Goal: Task Accomplishment & Management: Manage account settings

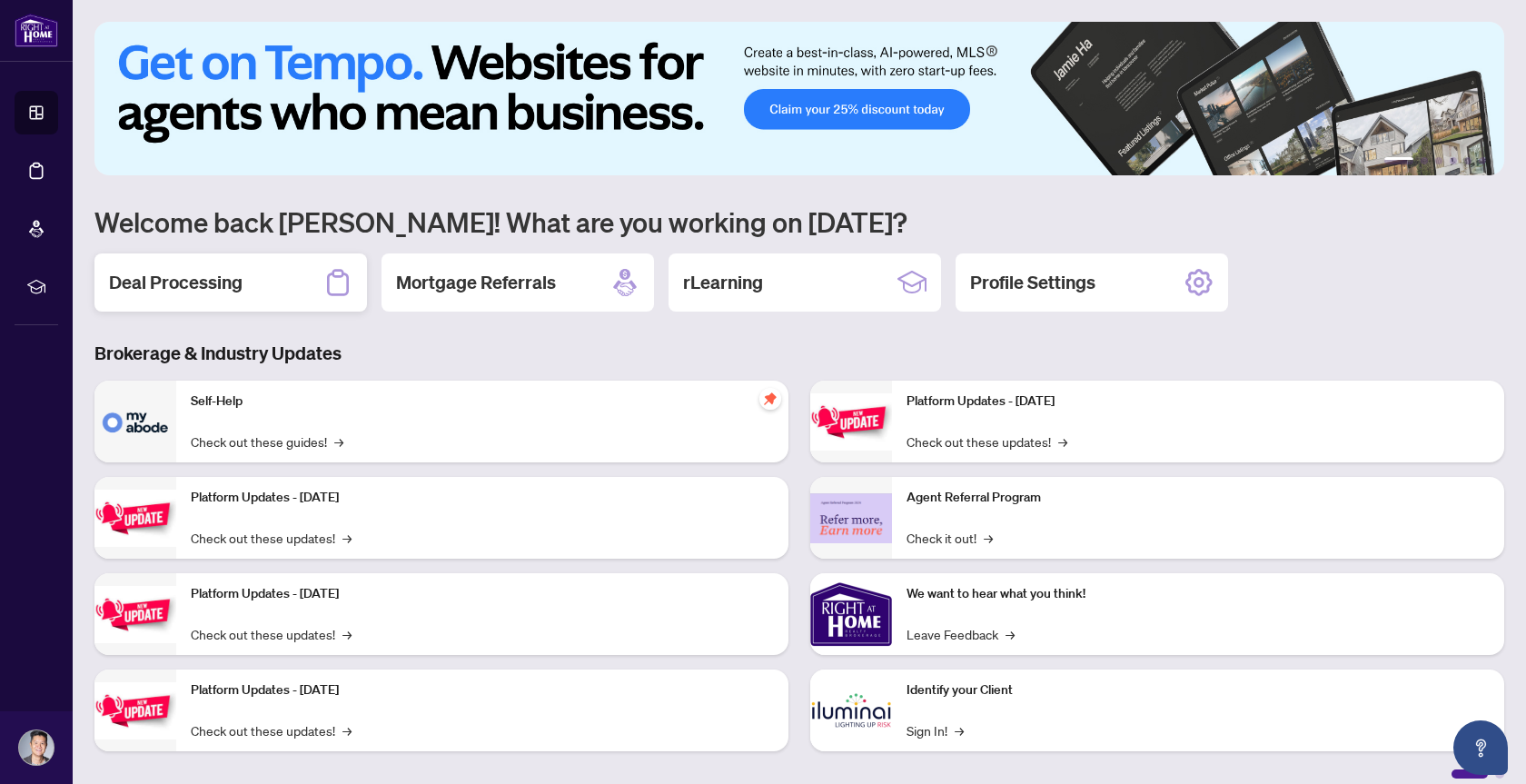
click at [162, 278] on h2 "Deal Processing" at bounding box center [176, 283] width 133 height 26
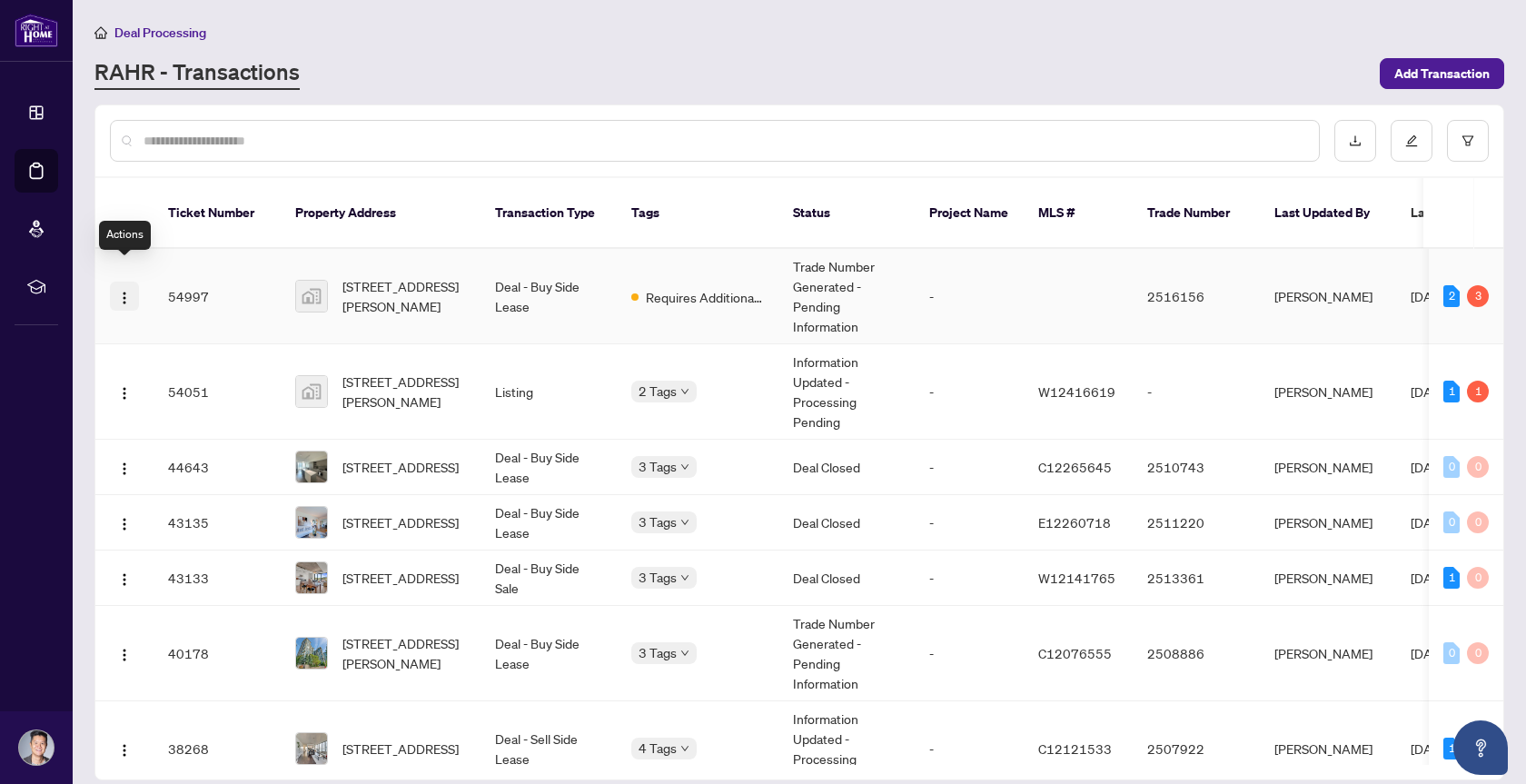
click at [122, 290] on img "button" at bounding box center [125, 298] width 15 height 15
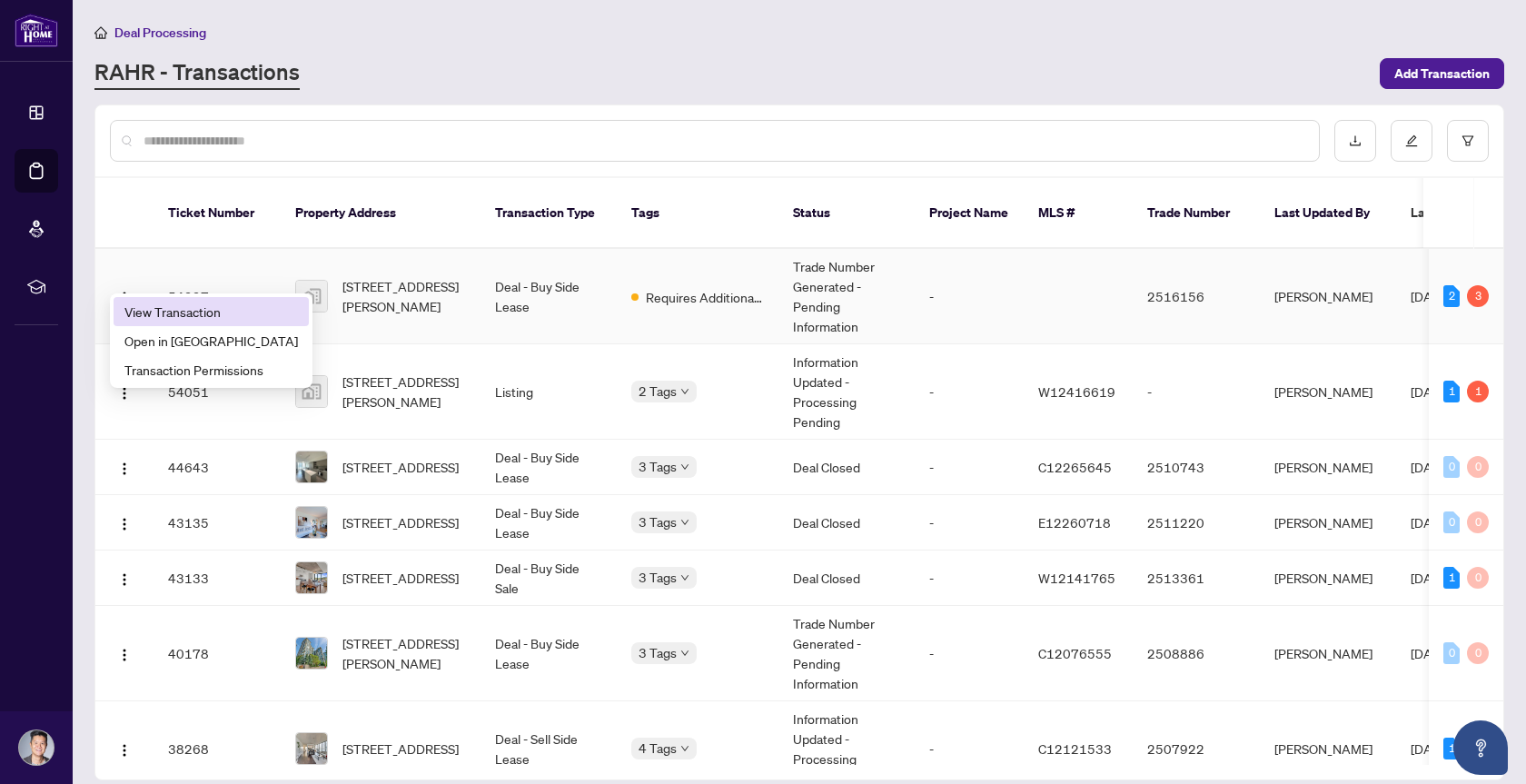
click at [162, 307] on span "View Transaction" at bounding box center [211, 312] width 174 height 20
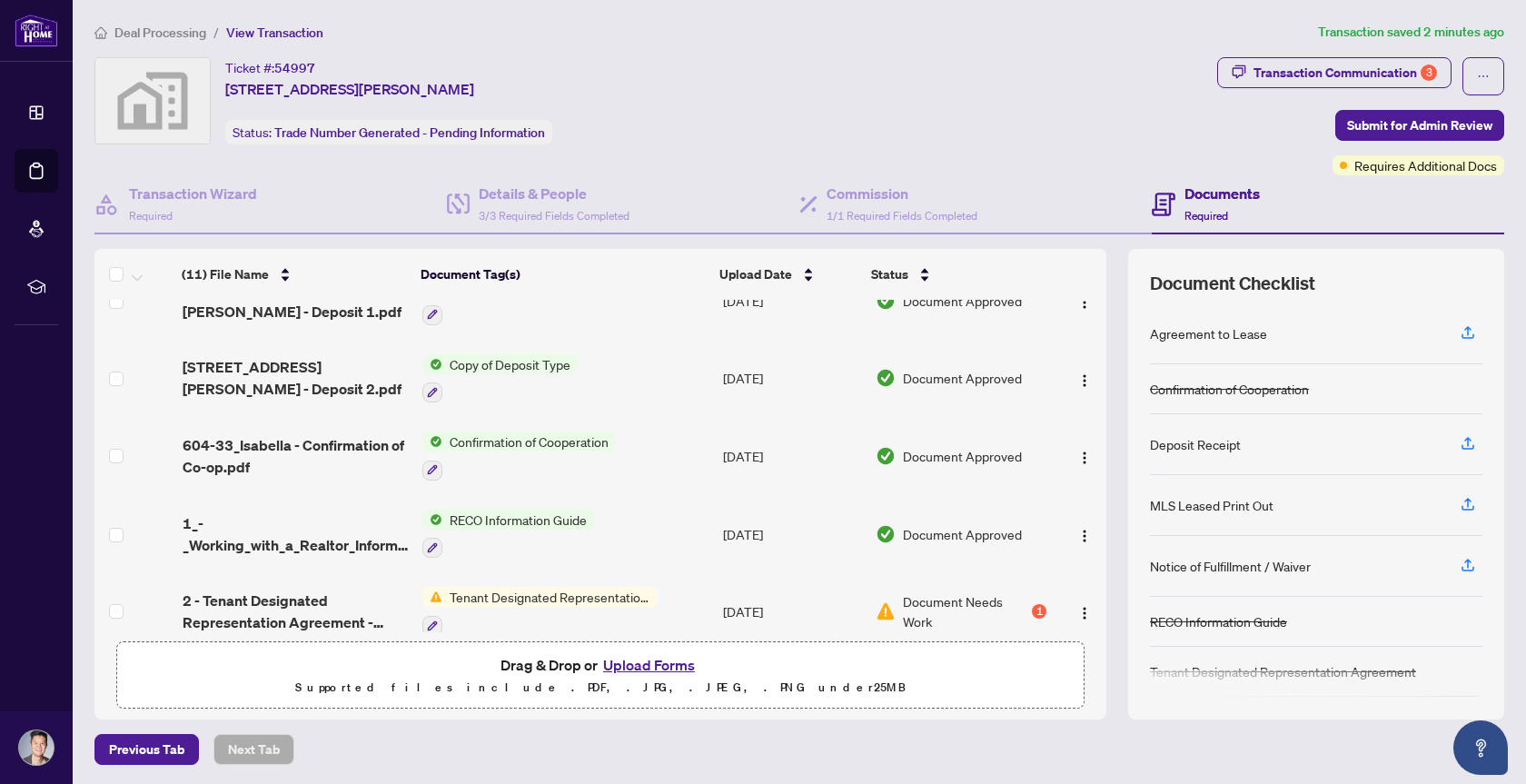
scroll to position [498, 0]
click at [467, 585] on span "Tenant Designated Representation Agreement" at bounding box center [550, 595] width 215 height 20
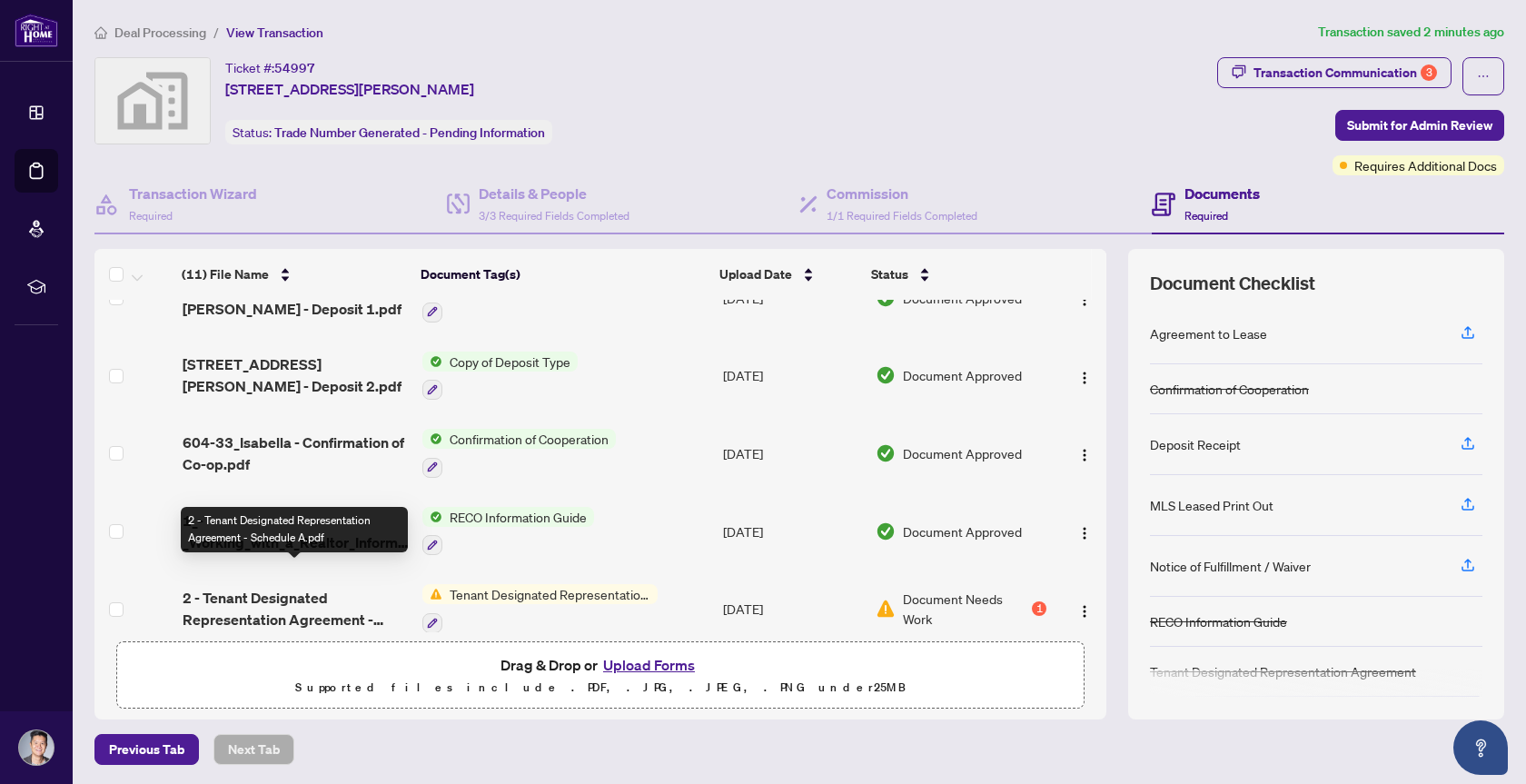
click at [268, 586] on span "2 - Tenant Designated Representation Agreement - Schedule A.pdf" at bounding box center [295, 608] width 225 height 43
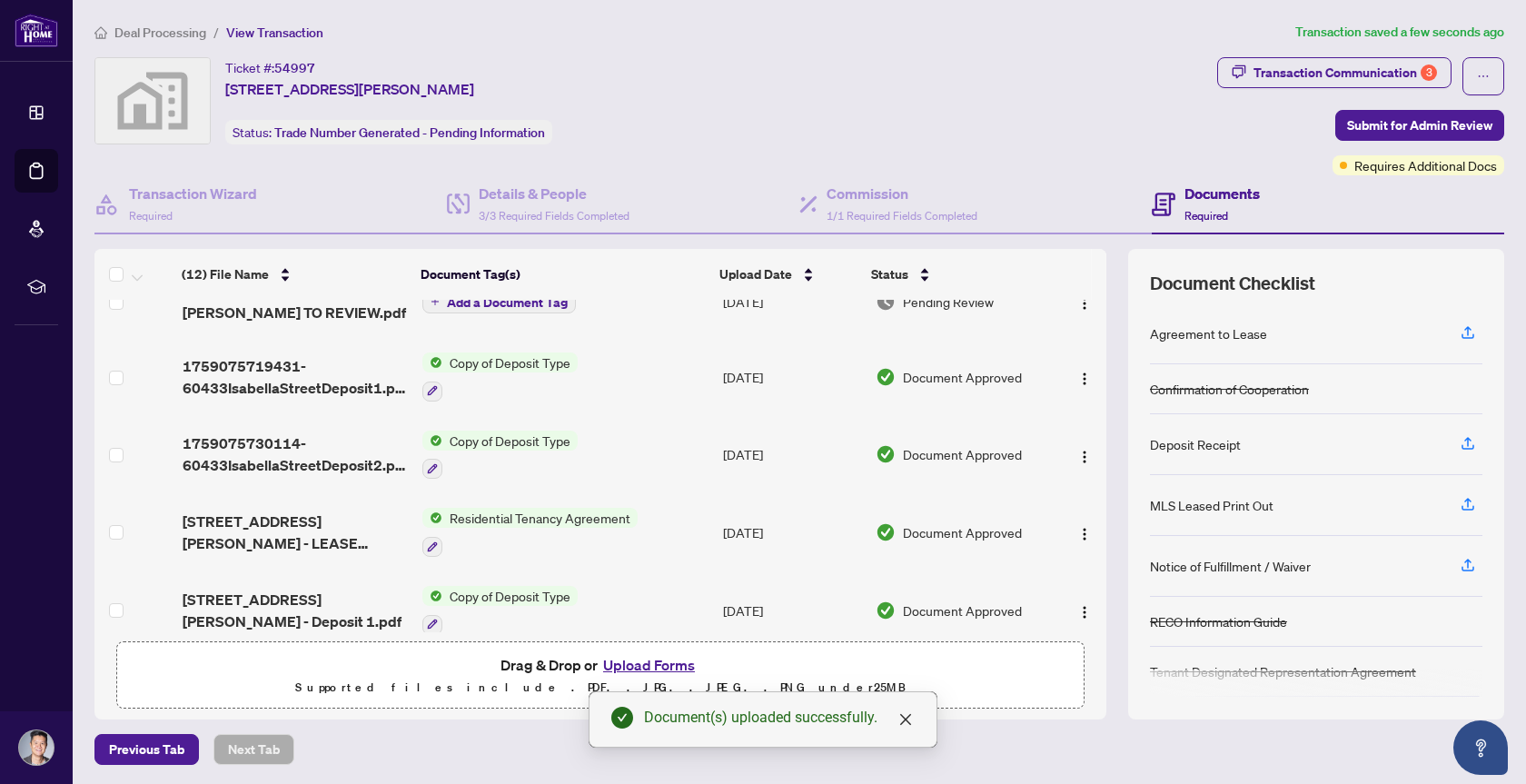
scroll to position [571, 0]
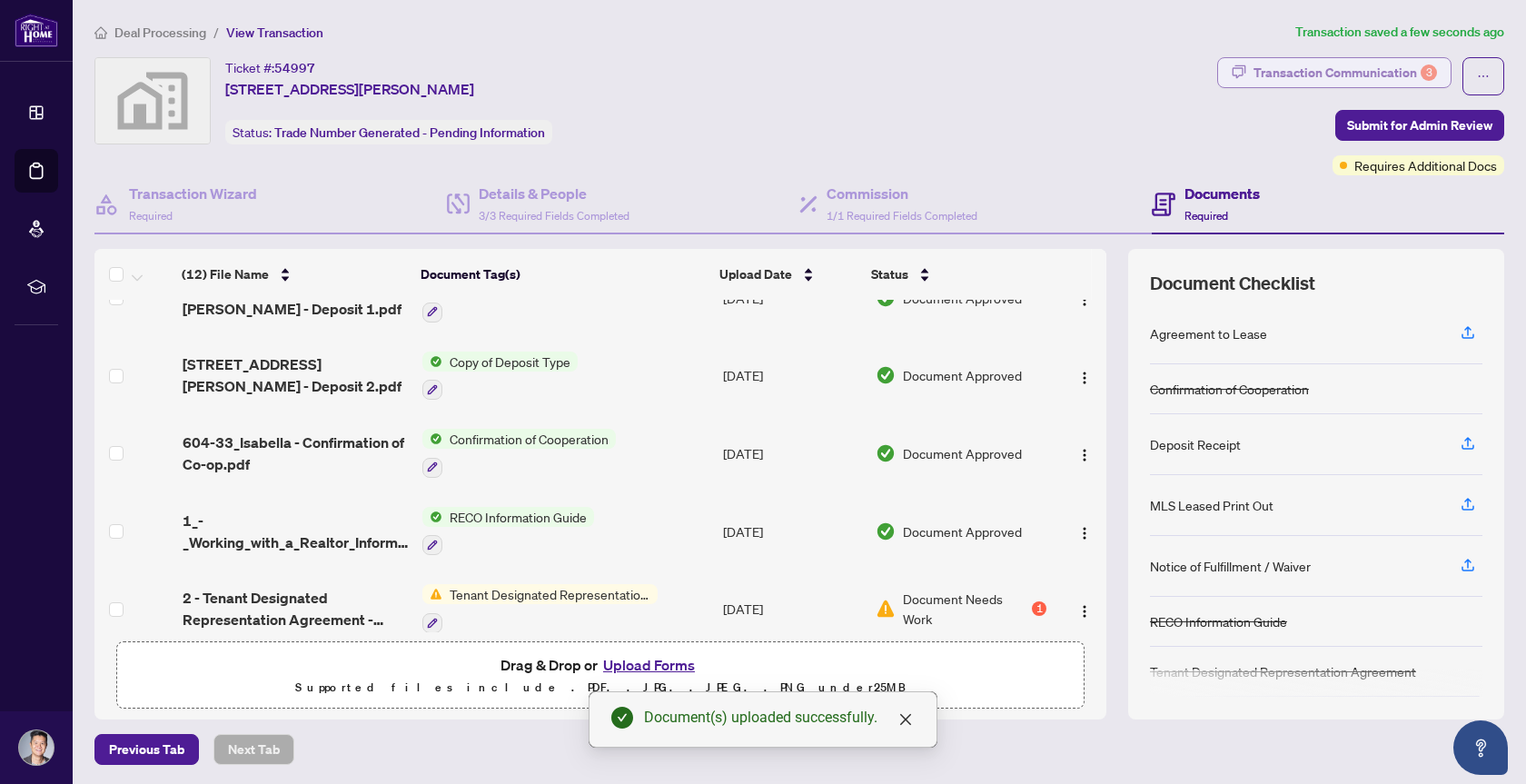
click at [1387, 69] on div "Transaction Communication 3" at bounding box center [1346, 73] width 184 height 29
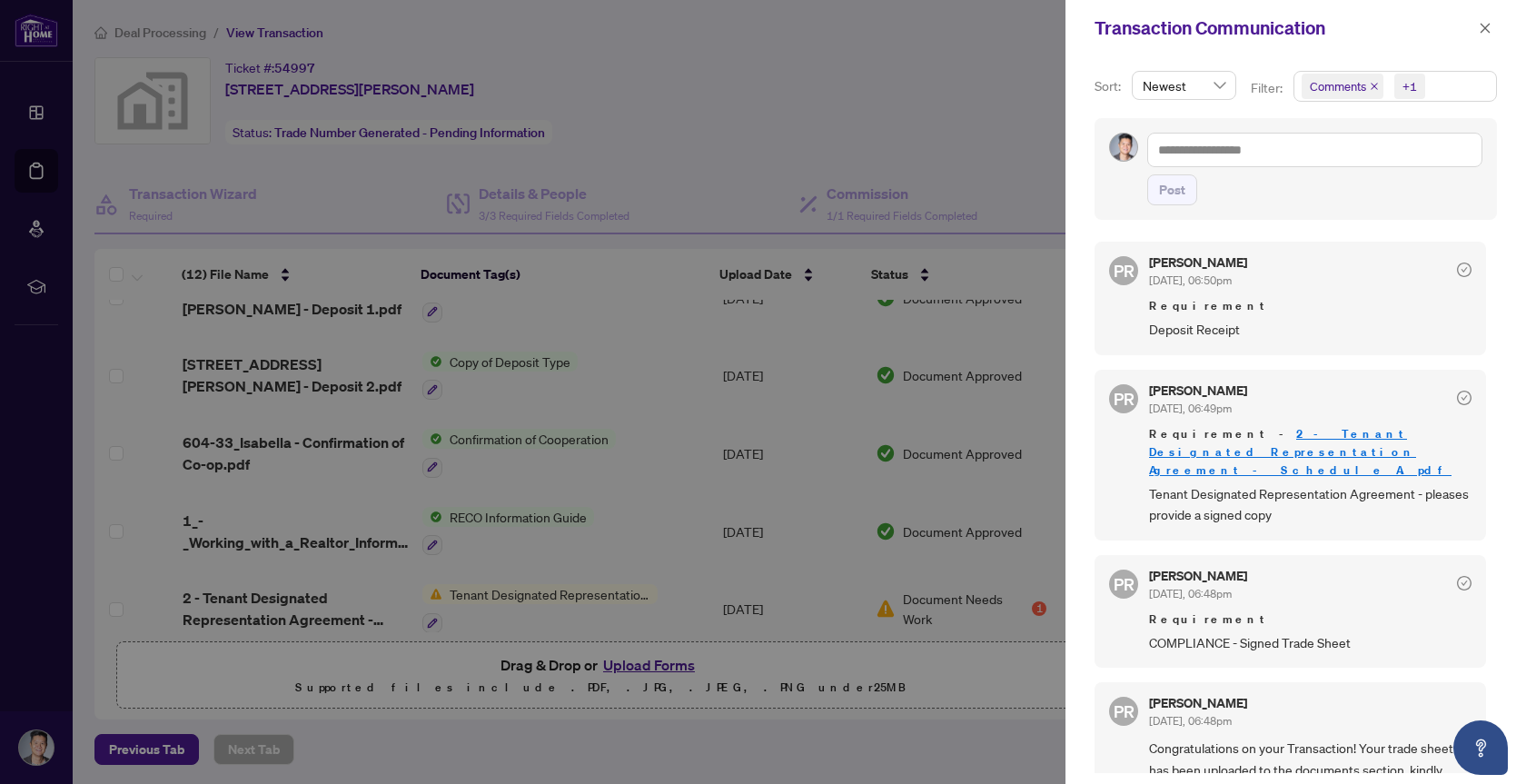
click at [650, 665] on div at bounding box center [763, 392] width 1526 height 784
click at [644, 665] on div at bounding box center [763, 392] width 1526 height 784
click at [629, 670] on div at bounding box center [763, 392] width 1526 height 784
click at [556, 660] on div at bounding box center [763, 392] width 1526 height 784
click at [1477, 31] on button "button" at bounding box center [1486, 28] width 24 height 22
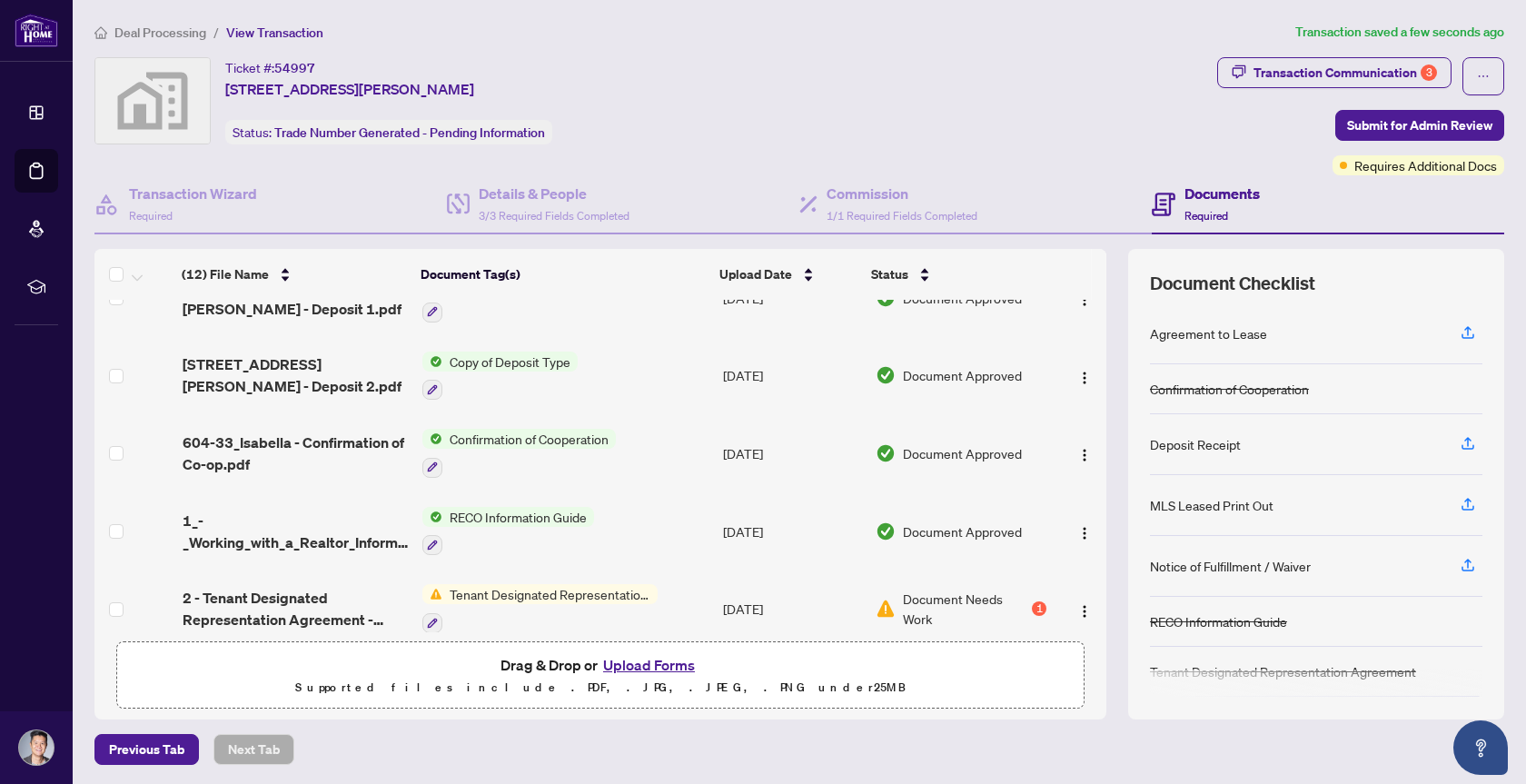
click at [638, 661] on button "Upload Forms" at bounding box center [649, 665] width 103 height 24
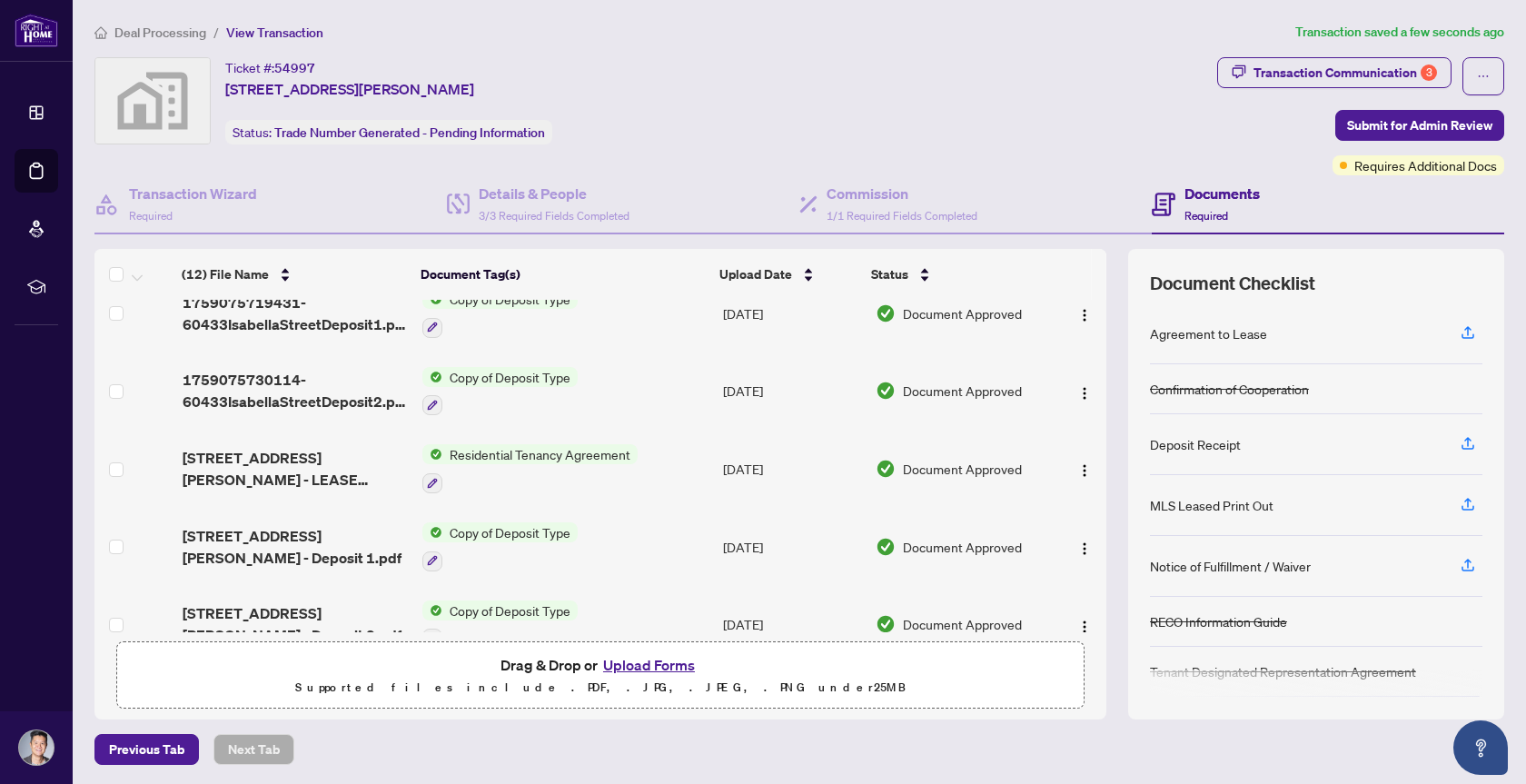
scroll to position [0, 0]
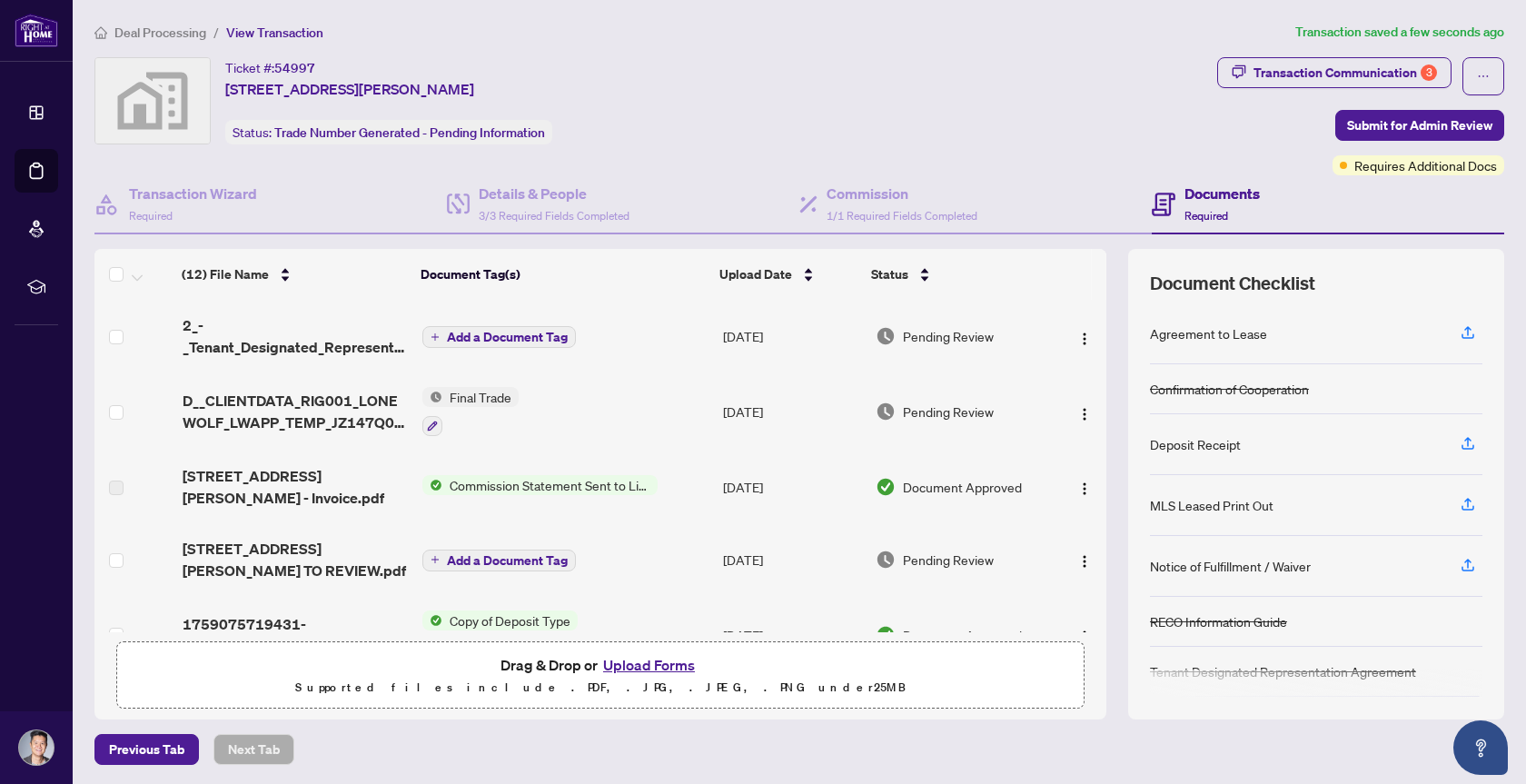
click at [517, 335] on span "Add a Document Tag" at bounding box center [507, 337] width 120 height 13
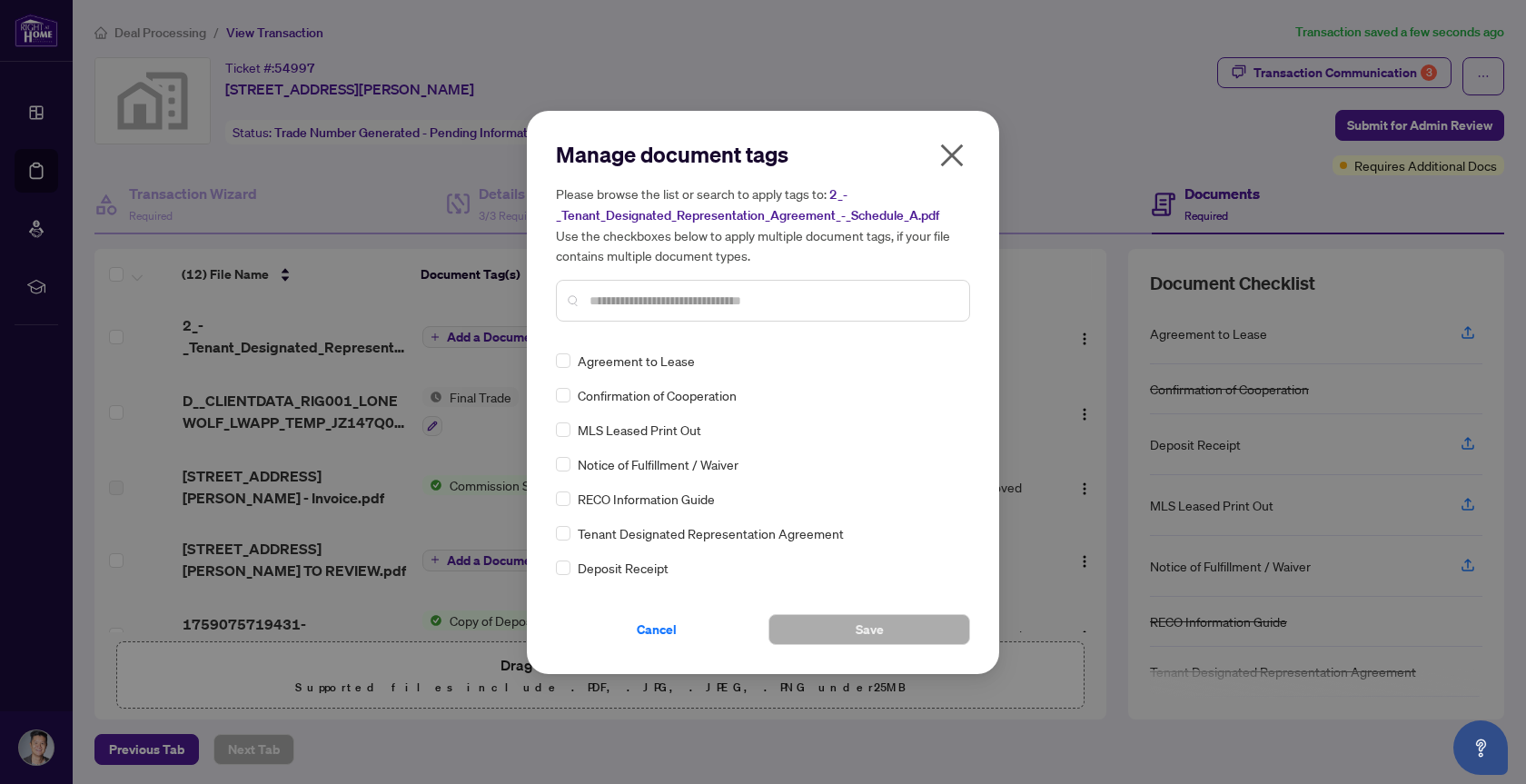
click at [678, 298] on input "text" at bounding box center [771, 301] width 365 height 20
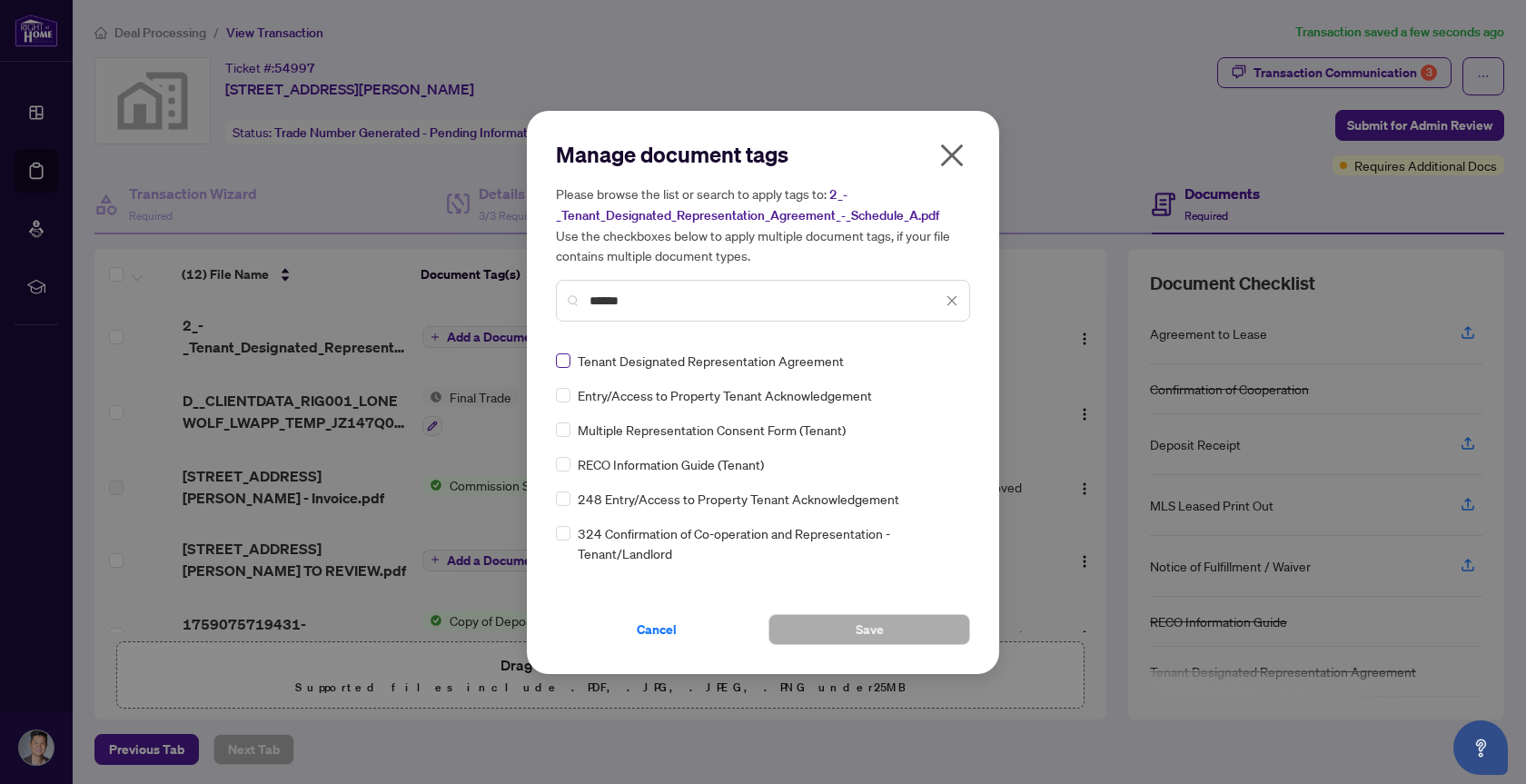
type input "******"
click at [871, 631] on span "Save" at bounding box center [870, 630] width 28 height 29
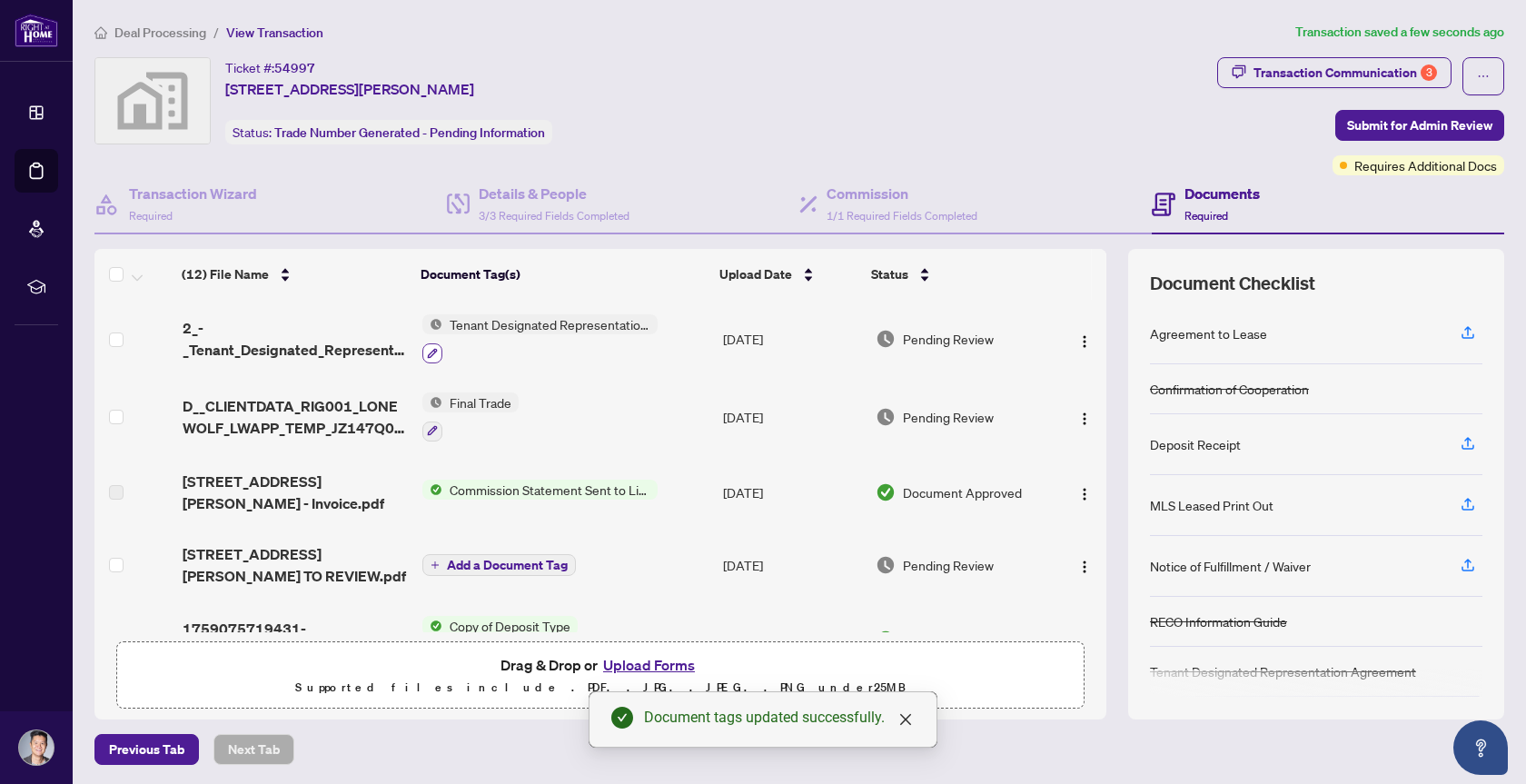
click at [430, 352] on icon "button" at bounding box center [433, 353] width 10 height 10
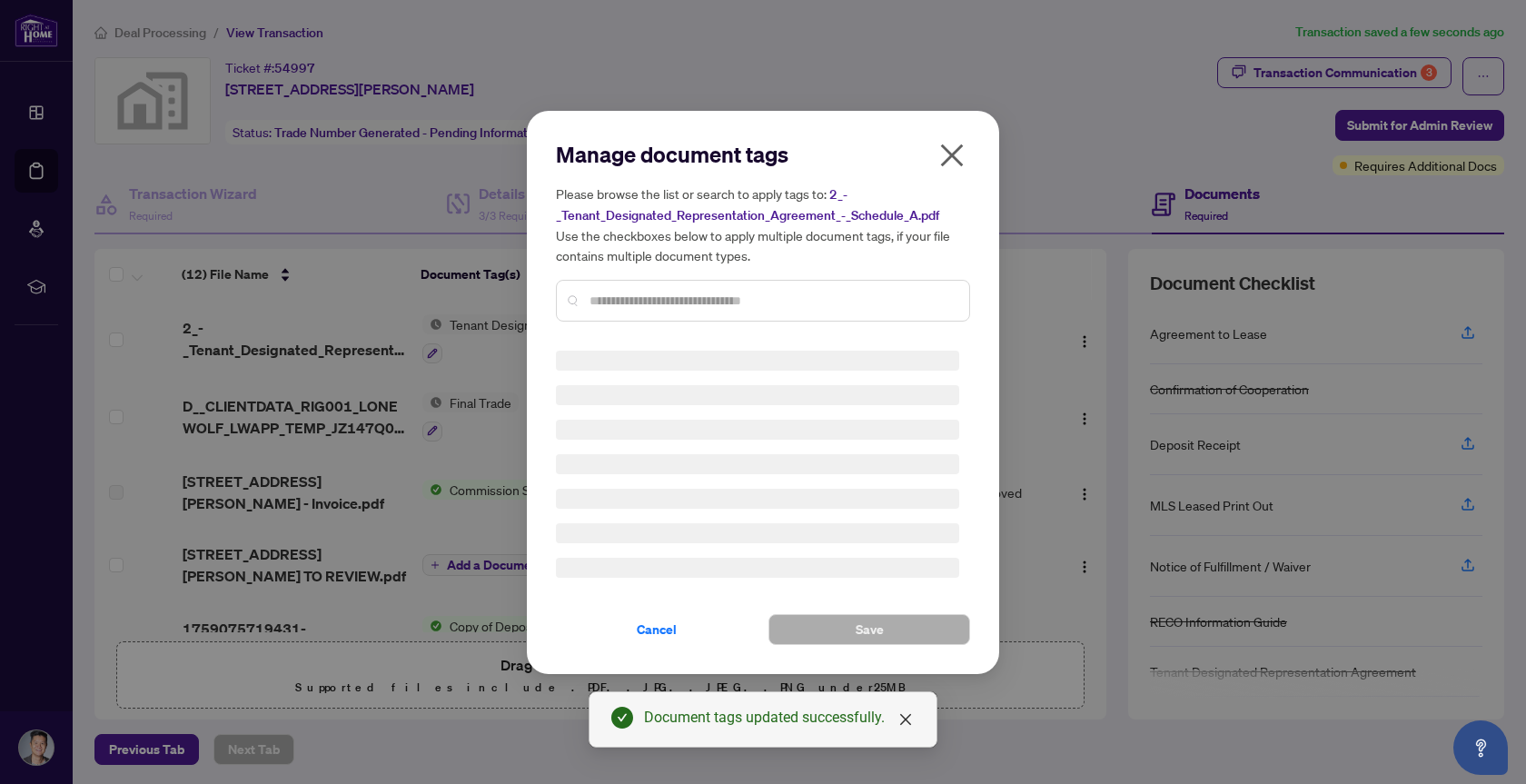
click at [636, 291] on input "text" at bounding box center [771, 301] width 365 height 20
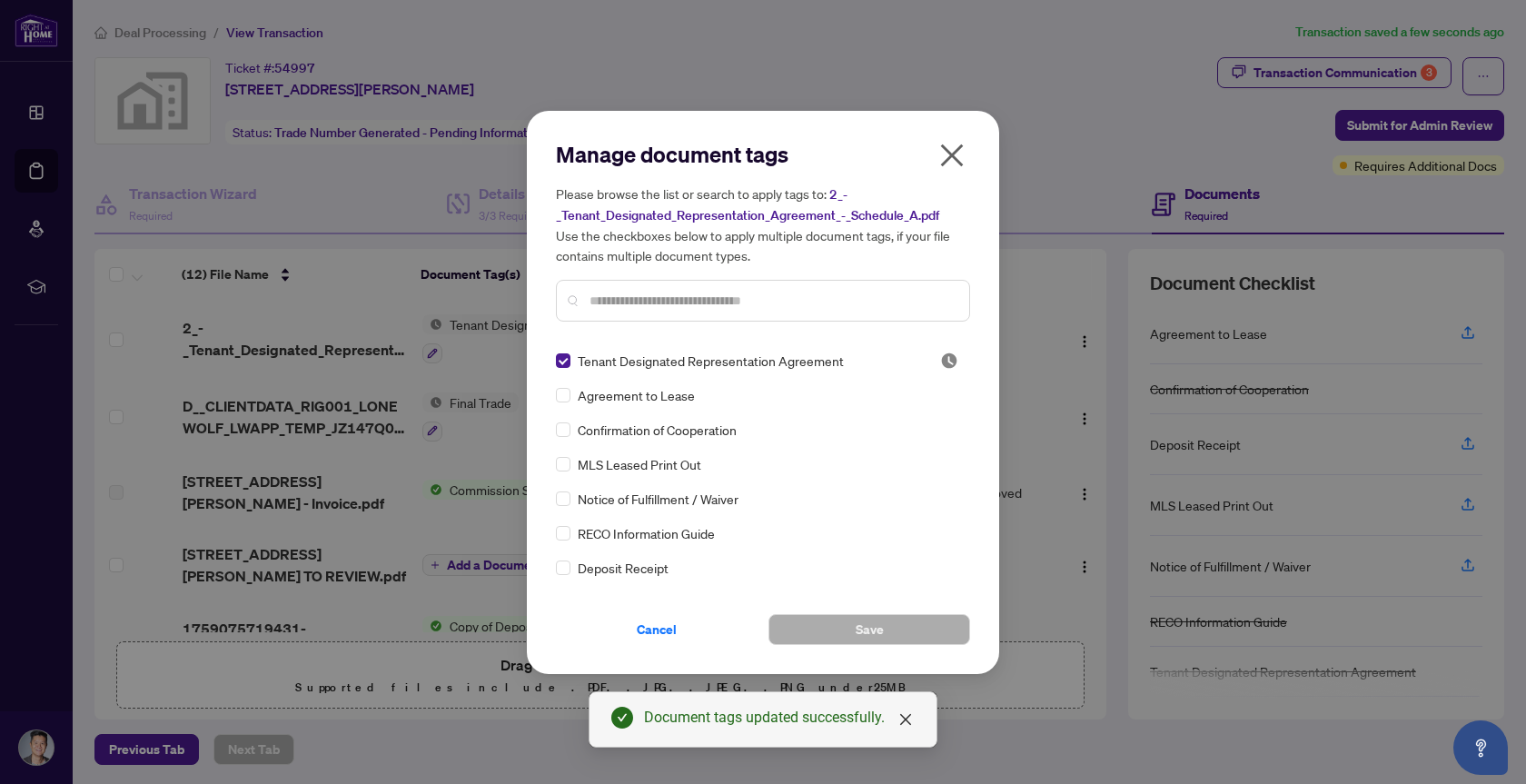
click at [636, 308] on input "text" at bounding box center [771, 301] width 365 height 20
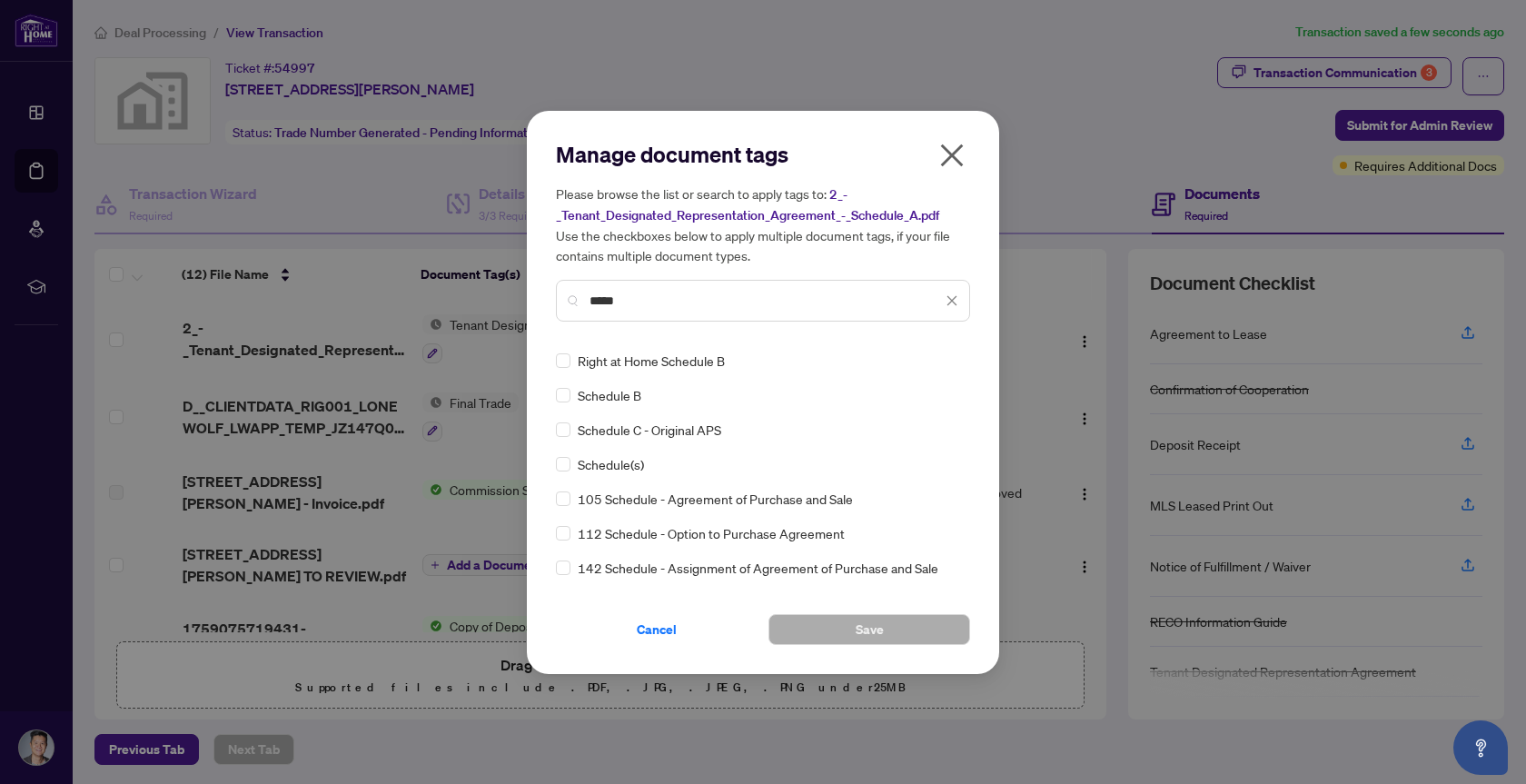
type input "*****"
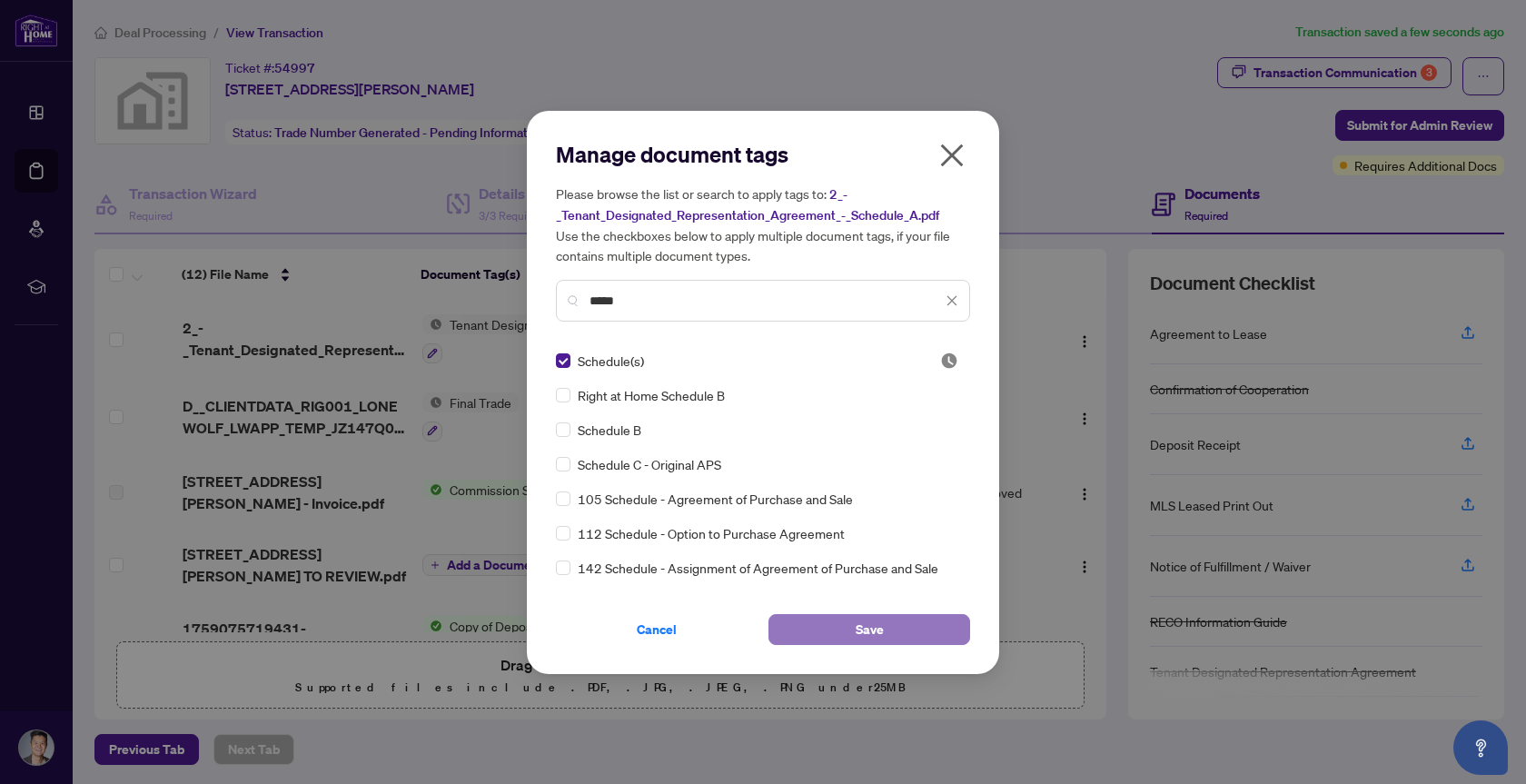
click at [873, 631] on span "Save" at bounding box center [870, 630] width 28 height 29
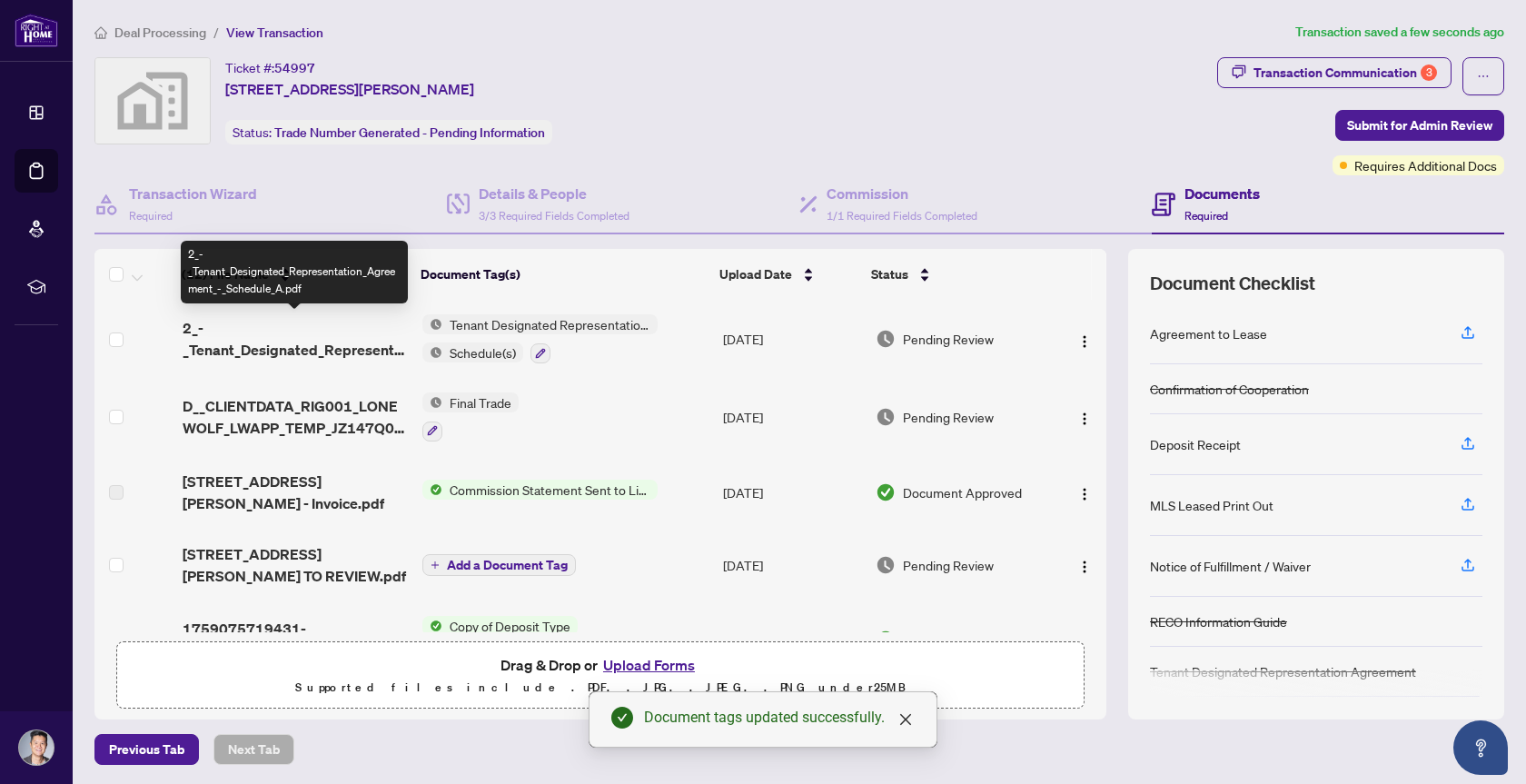
click at [249, 350] on span "2_-_Tenant_Designated_Representation_Agreement_-_Schedule_A.pdf" at bounding box center [295, 338] width 225 height 43
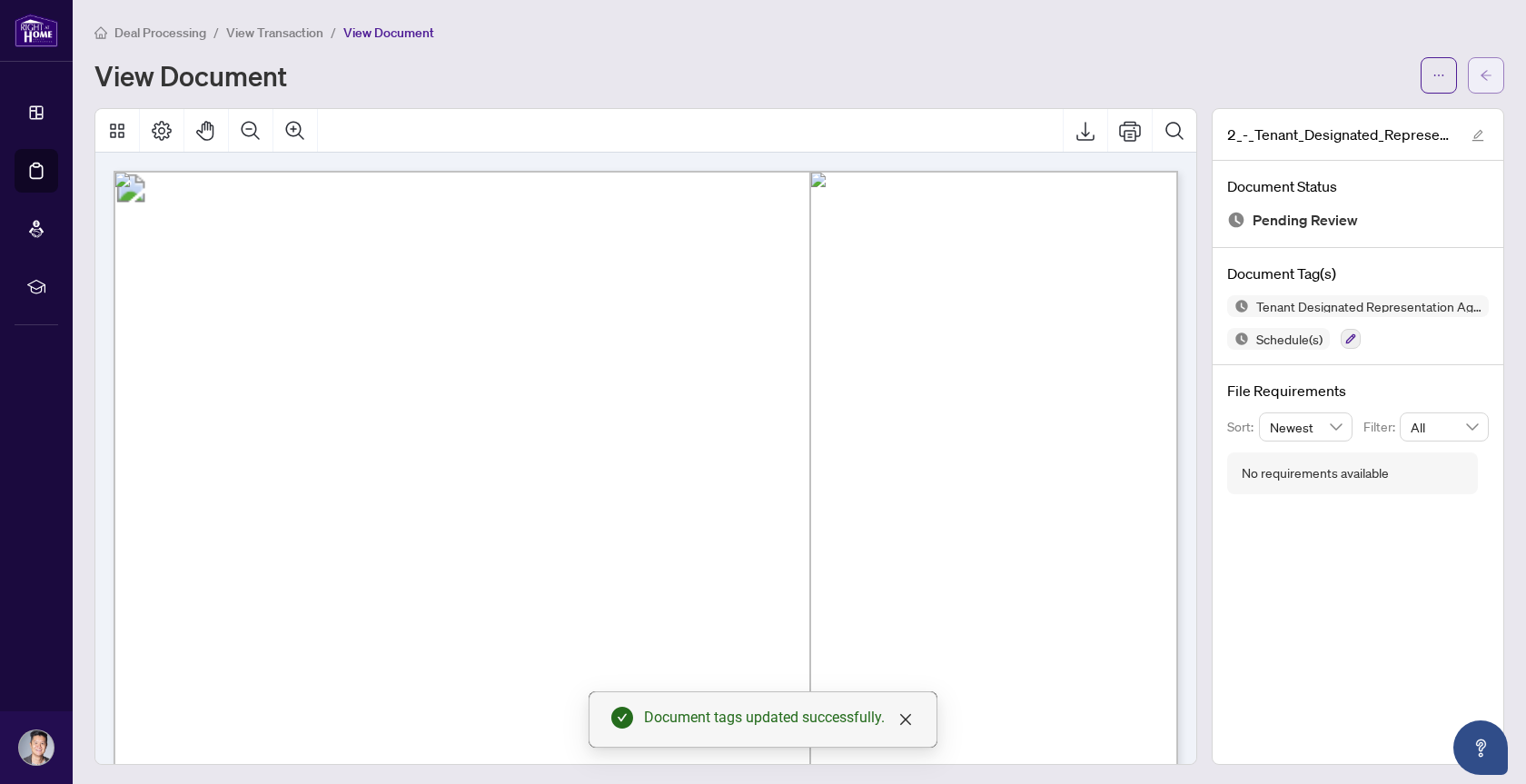
click at [1490, 75] on icon "arrow-left" at bounding box center [1486, 75] width 13 height 13
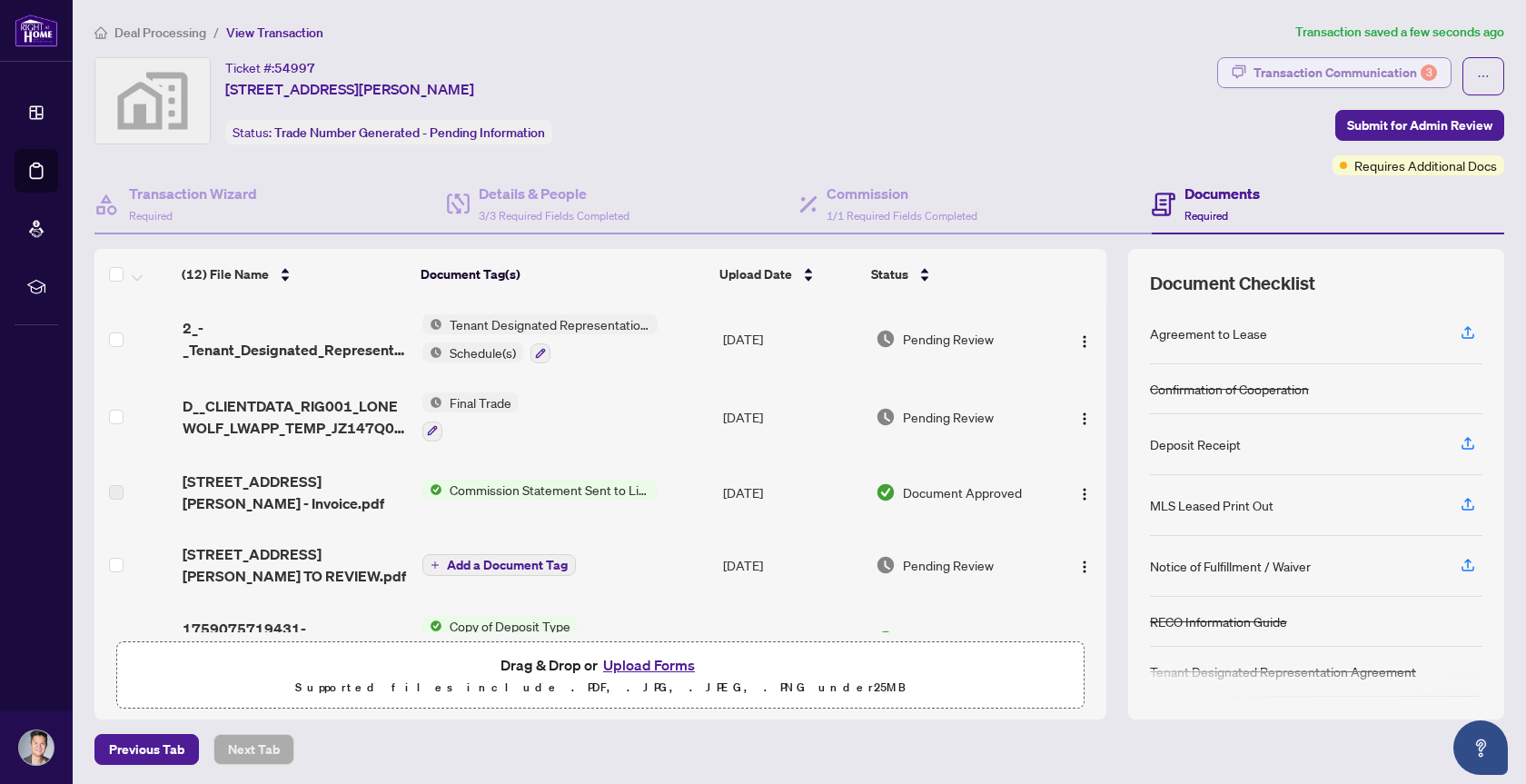
click at [1376, 74] on div "Transaction Communication 3" at bounding box center [1346, 73] width 184 height 29
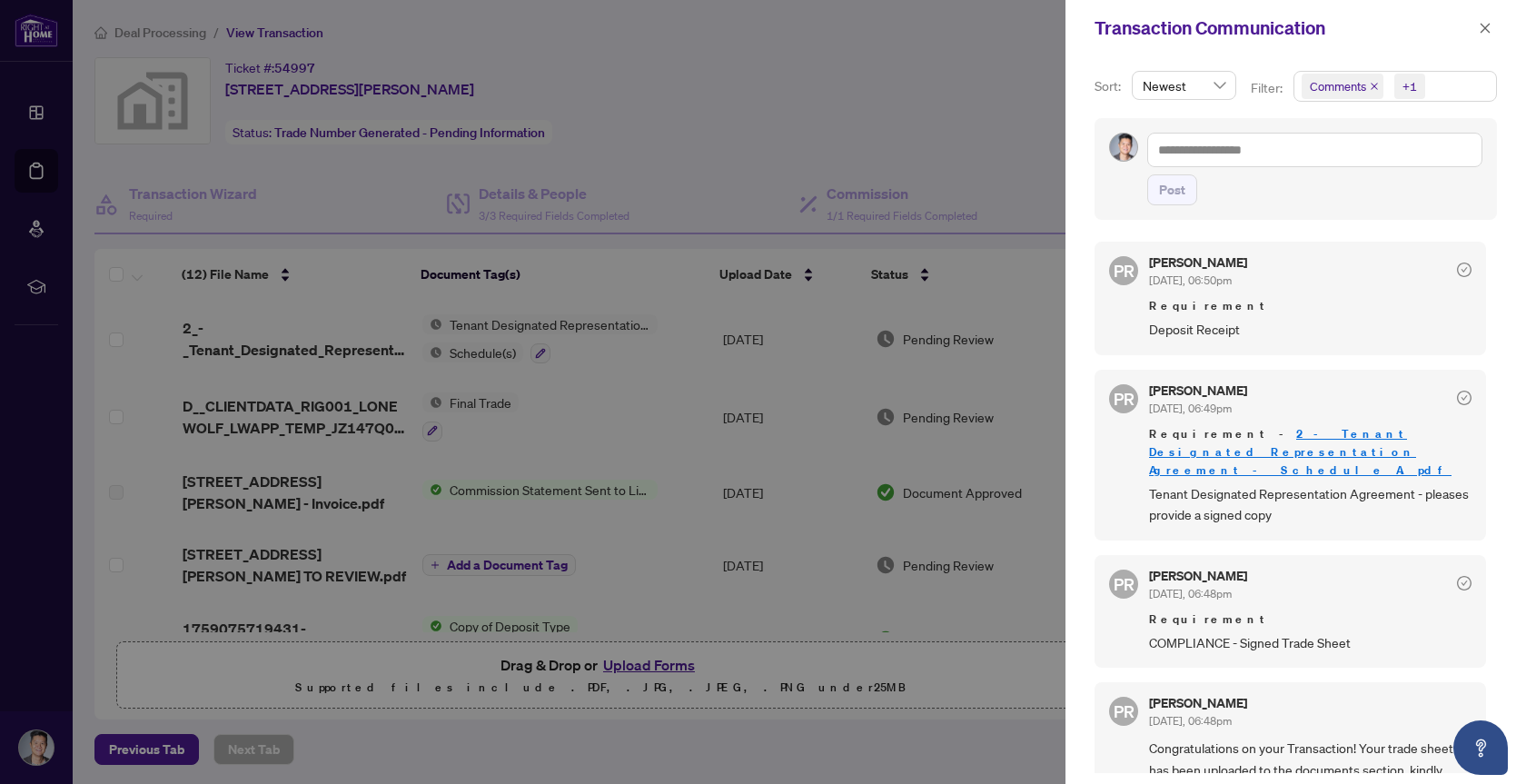
click at [1203, 330] on span "Deposit Receipt" at bounding box center [1310, 329] width 323 height 21
click at [996, 242] on div at bounding box center [763, 392] width 1526 height 784
click at [687, 278] on div at bounding box center [763, 392] width 1526 height 784
click at [1486, 32] on icon "close" at bounding box center [1486, 28] width 13 height 13
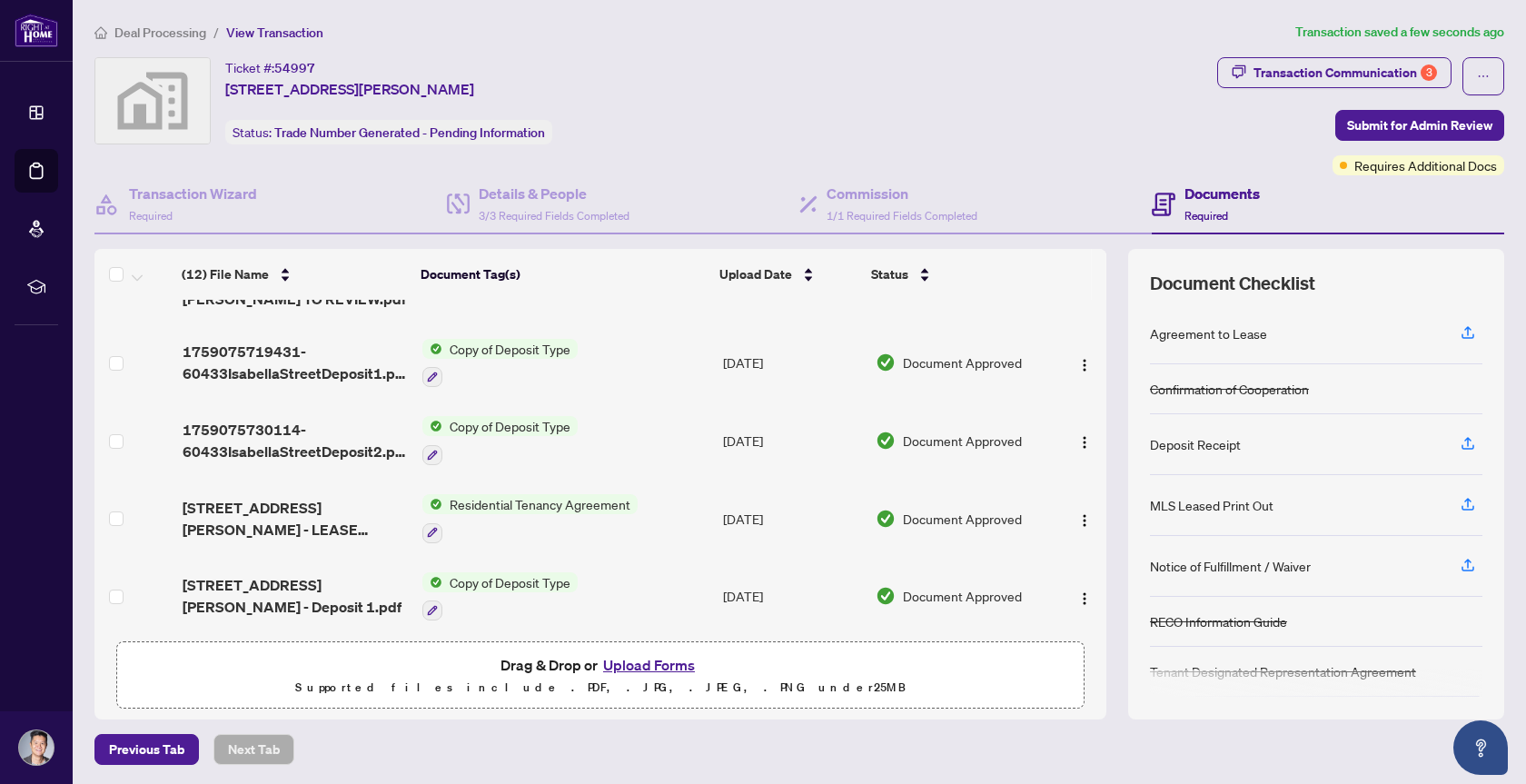
scroll to position [285, 0]
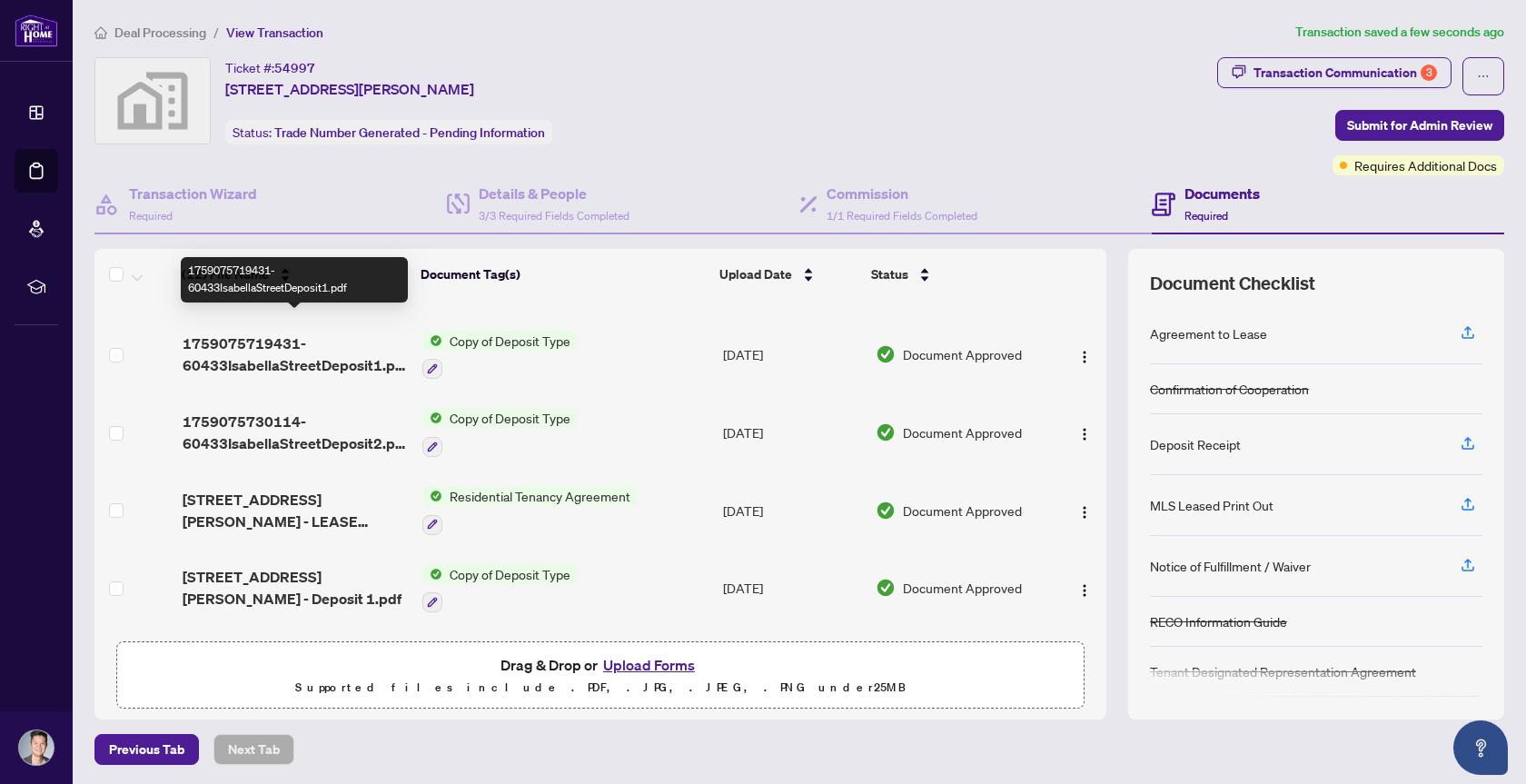
click at [269, 348] on span "1759075719431-60433IsabellaStreetDeposit1.pdf" at bounding box center [295, 354] width 225 height 43
